Goal: Task Accomplishment & Management: Manage account settings

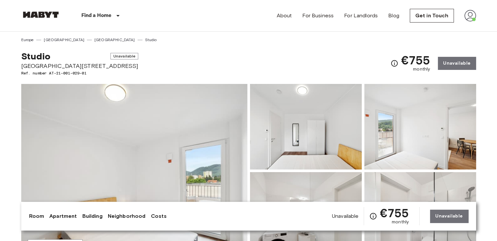
click at [54, 10] on div "Find a Home [GEOGRAPHIC_DATA] [GEOGRAPHIC_DATA] [GEOGRAPHIC_DATA] [GEOGRAPHIC_D…" at bounding box center [82, 15] width 122 height 31
click at [51, 14] on img at bounding box center [40, 14] width 39 height 7
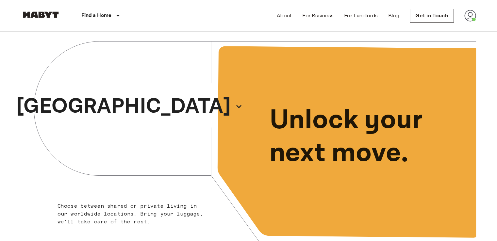
click at [184, 107] on div "[GEOGRAPHIC_DATA]" at bounding box center [135, 107] width 228 height 150
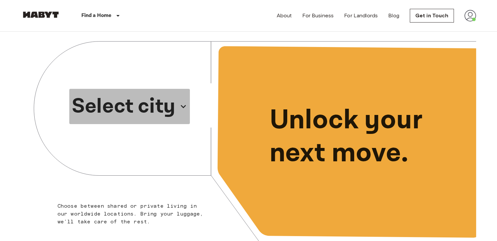
click at [158, 110] on p "Select city" at bounding box center [124, 106] width 104 height 31
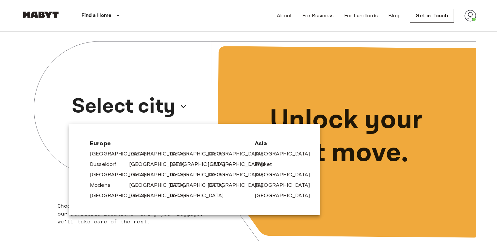
click at [173, 165] on link "[GEOGRAPHIC_DATA]" at bounding box center [201, 165] width 62 height 8
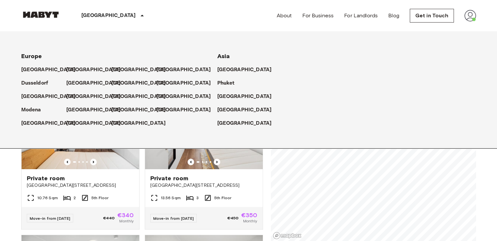
click at [61, 13] on div "[GEOGRAPHIC_DATA]" at bounding box center [113, 15] width 107 height 31
click at [470, 11] on img at bounding box center [471, 16] width 12 height 12
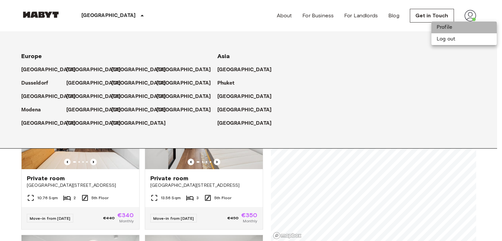
click at [450, 31] on li "Profile" at bounding box center [464, 28] width 65 height 12
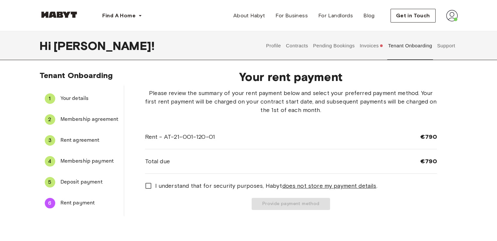
click at [372, 48] on button "Invoices" at bounding box center [371, 45] width 25 height 29
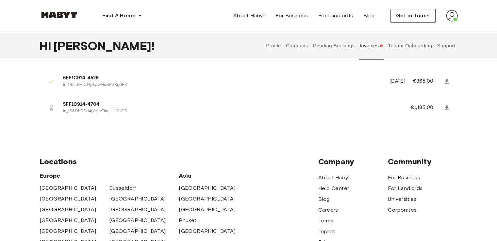
scroll to position [484, 0]
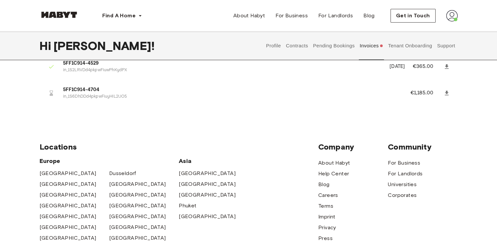
click at [349, 45] on button "Pending Bookings" at bounding box center [333, 45] width 43 height 29
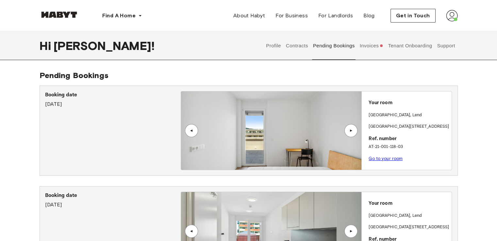
click at [420, 47] on button "Tenant Onboarding" at bounding box center [410, 45] width 46 height 29
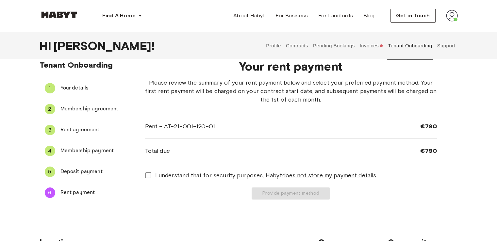
scroll to position [10, 0]
click at [67, 170] on span "Deposit payment" at bounding box center [89, 172] width 58 height 8
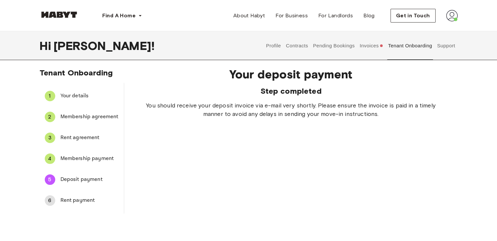
scroll to position [0, 0]
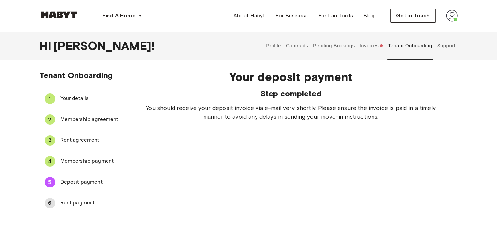
click at [329, 51] on button "Pending Bookings" at bounding box center [333, 45] width 43 height 29
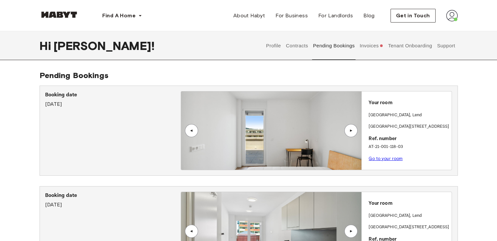
click at [291, 45] on button "Contracts" at bounding box center [297, 45] width 24 height 29
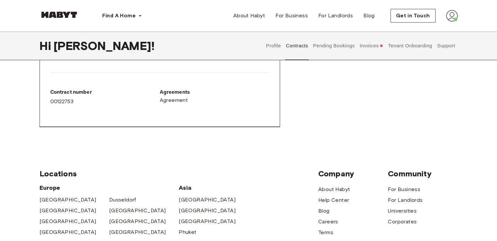
click at [276, 47] on button "Profile" at bounding box center [273, 45] width 17 height 29
